Goal: Task Accomplishment & Management: Use online tool/utility

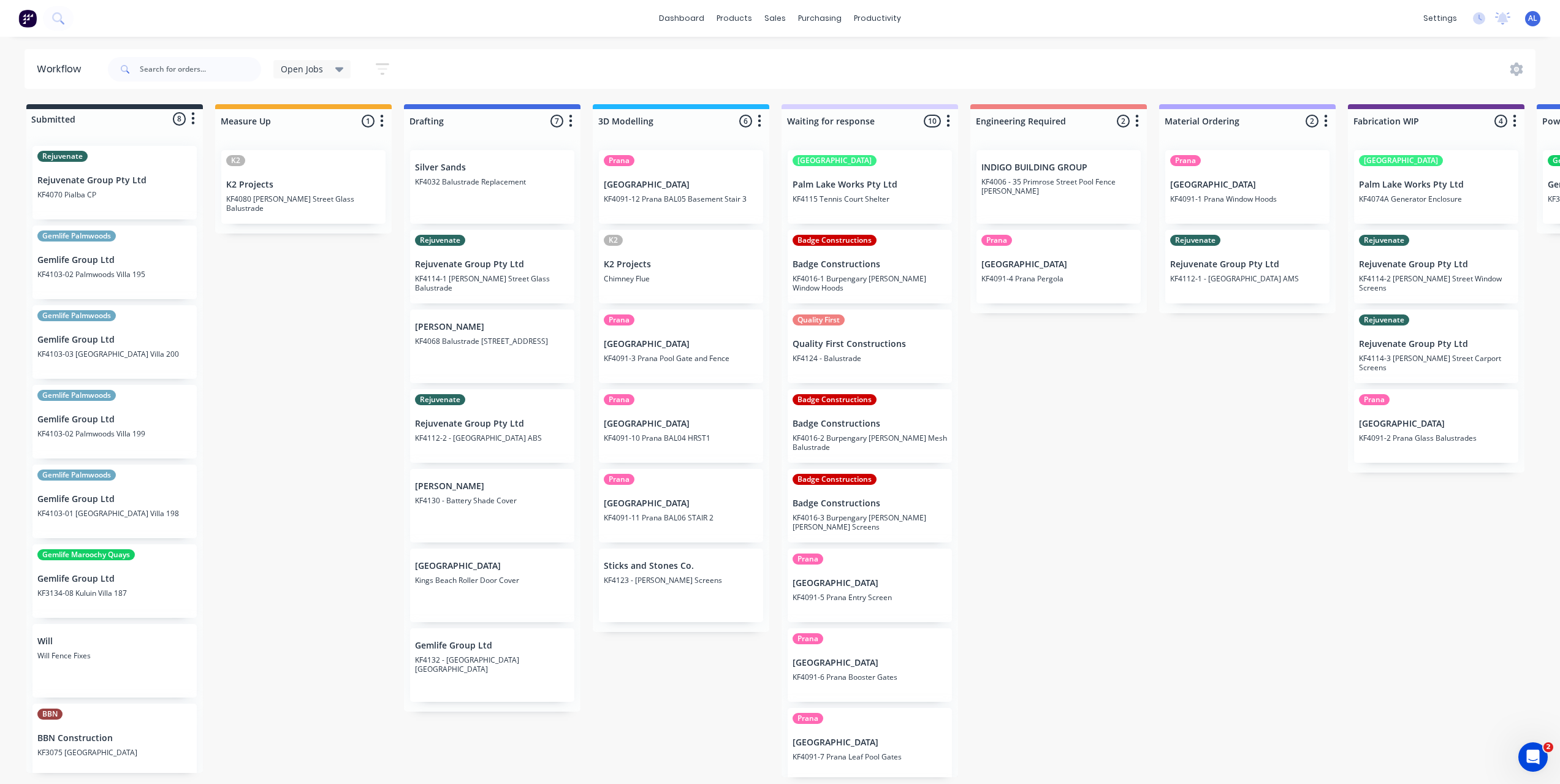
click at [331, 488] on div "Submitted 8 Status colour #273444 hex #273444 Save Cancel Summaries Total order…" at bounding box center [1457, 441] width 2933 height 673
click at [1057, 552] on div "Submitted 8 Status colour #273444 hex #273444 Save Cancel Summaries Total order…" at bounding box center [1457, 441] width 2933 height 673
click at [1056, 552] on div "Submitted 8 Status colour #273444 hex #273444 Save Cancel Summaries Total order…" at bounding box center [1457, 441] width 2933 height 673
click at [1040, 554] on div "Submitted 8 Status colour #273444 hex #273444 Save Cancel Summaries Total order…" at bounding box center [1457, 441] width 2933 height 673
drag, startPoint x: 708, startPoint y: 630, endPoint x: 711, endPoint y: 648, distance: 18.2
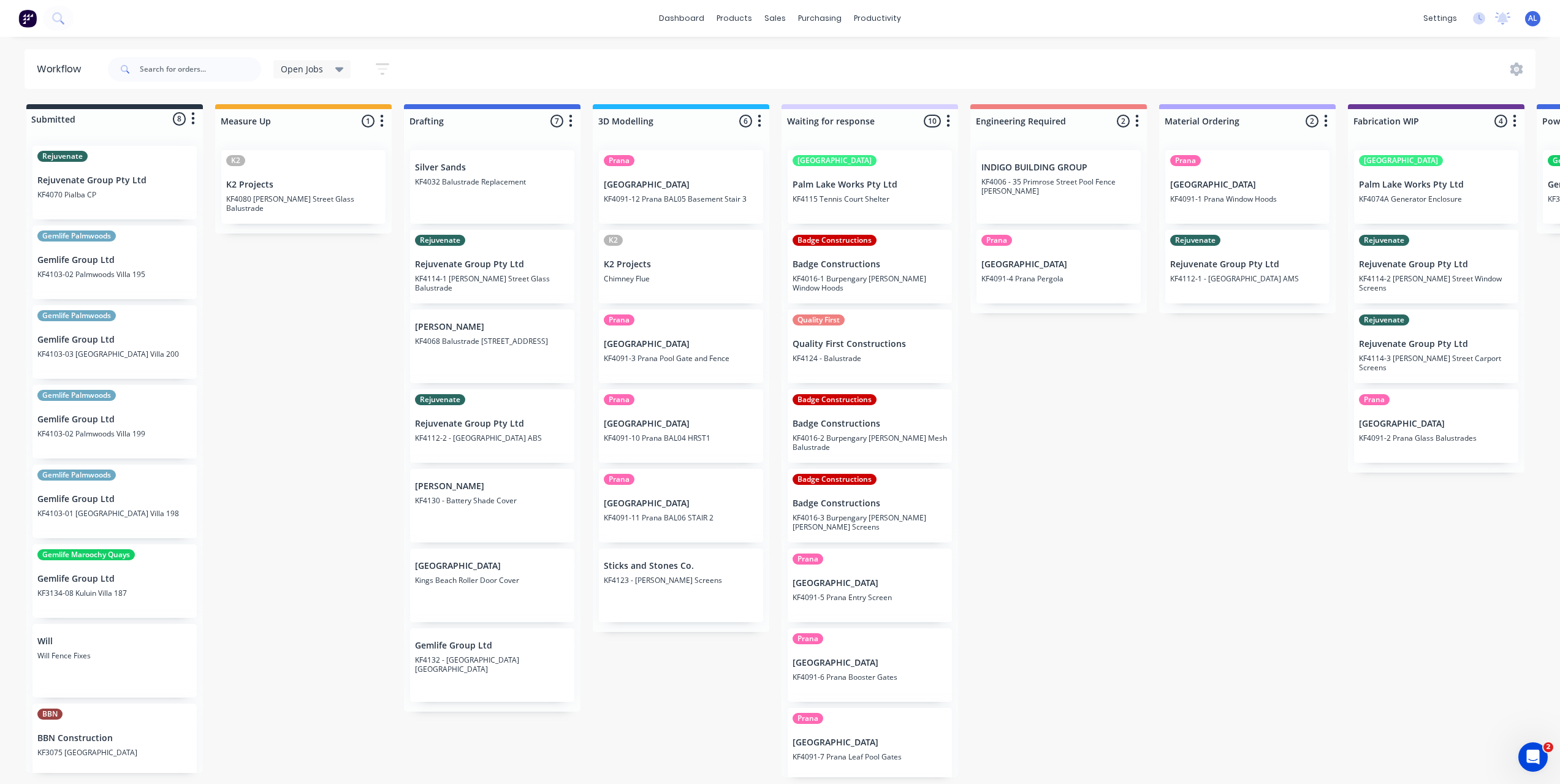
click at [711, 641] on div "Submitted 8 Status colour #273444 hex #273444 Save Cancel Summaries Total order…" at bounding box center [1457, 441] width 2933 height 673
click at [678, 710] on div "Submitted 8 Status colour #273444 hex #273444 Save Cancel Summaries Total order…" at bounding box center [1457, 441] width 2933 height 673
click at [1063, 595] on div "Submitted 8 Status colour #273444 hex #273444 Save Cancel Summaries Total order…" at bounding box center [1457, 441] width 2933 height 673
click at [274, 347] on div "Submitted 8 Status colour #273444 hex #273444 Save Cancel Summaries Total order…" at bounding box center [1457, 441] width 2933 height 673
click at [332, 434] on div "Submitted 8 Status colour #273444 hex #273444 Save Cancel Summaries Total order…" at bounding box center [1457, 441] width 2933 height 673
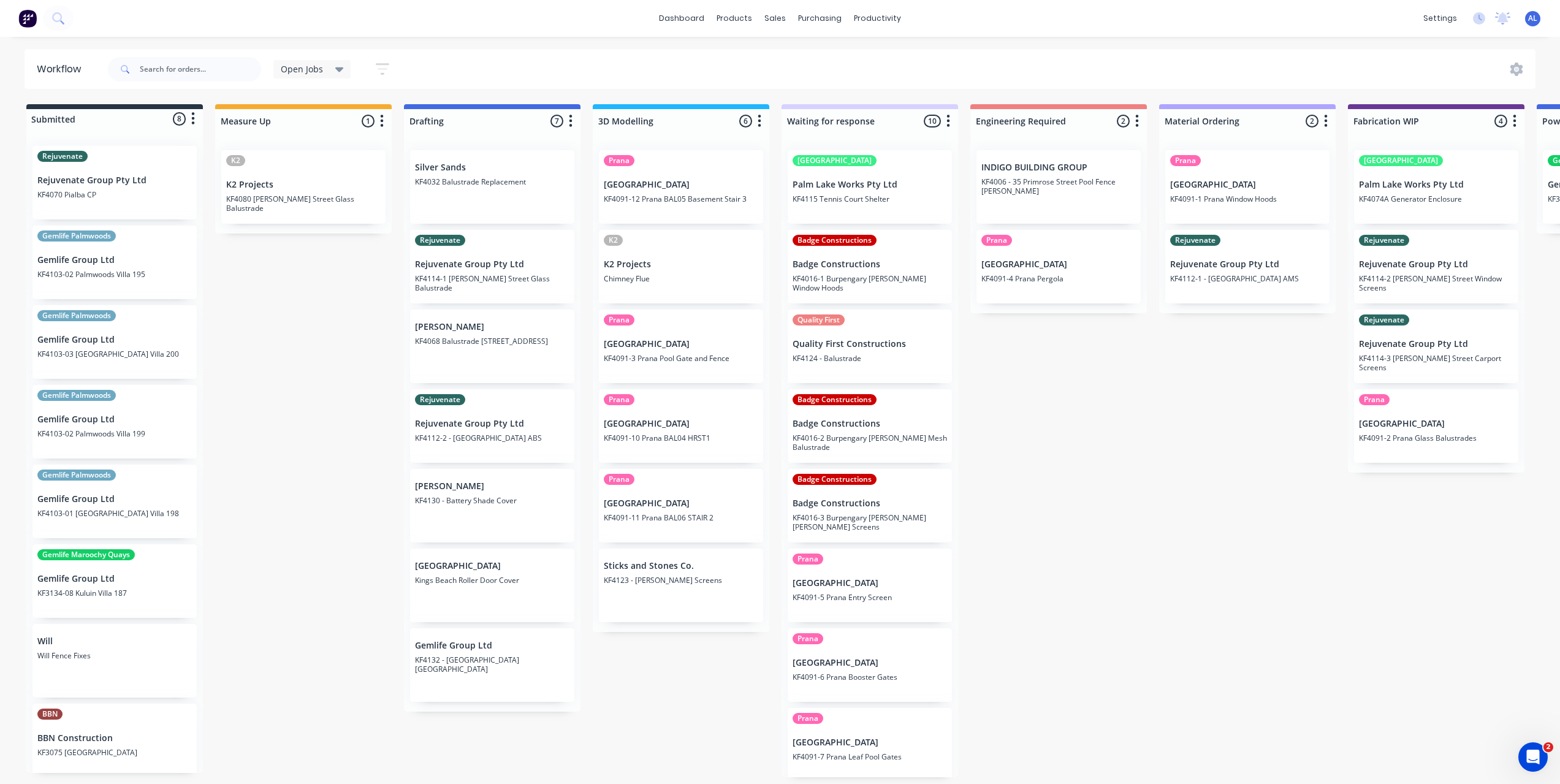
click at [1128, 505] on div "Submitted 8 Status colour #273444 hex #273444 Save Cancel Summaries Total order…" at bounding box center [1457, 441] width 2933 height 673
click at [1020, 420] on div "Submitted 8 Status colour #273444 hex #273444 Save Cancel Summaries Total order…" at bounding box center [1457, 441] width 2933 height 673
